Goal: Navigation & Orientation: Find specific page/section

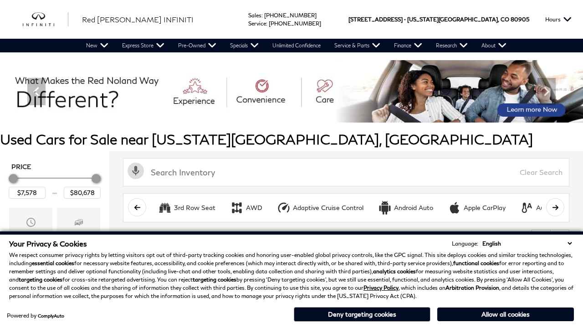
scroll to position [379, 0]
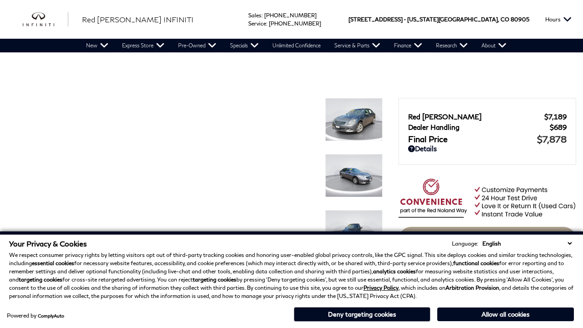
scroll to position [852, 0]
